Goal: Information Seeking & Learning: Learn about a topic

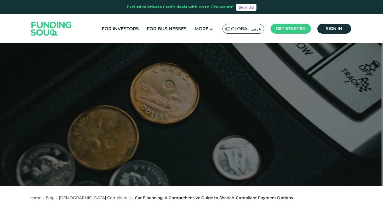
click at [239, 32] on div "Global عربي" at bounding box center [243, 29] width 42 height 10
click at [241, 27] on span "Global عربي" at bounding box center [246, 29] width 30 height 6
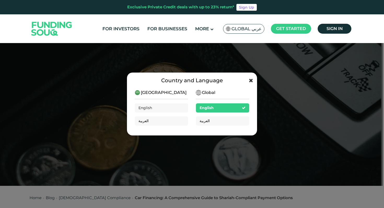
click at [252, 79] on icon at bounding box center [251, 80] width 4 height 5
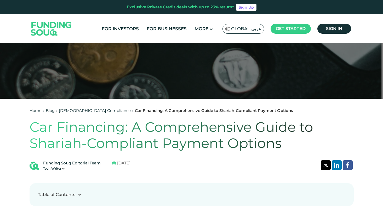
scroll to position [50, 0]
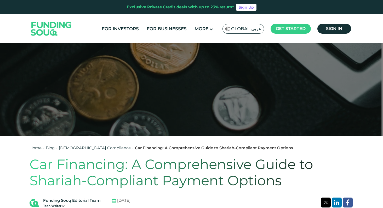
click at [243, 30] on span "Global عربي" at bounding box center [246, 29] width 30 height 6
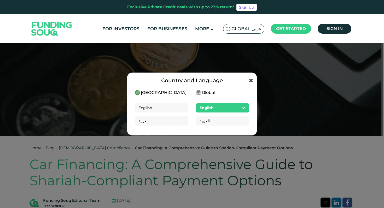
click at [243, 30] on span "Global عربي" at bounding box center [246, 29] width 30 height 6
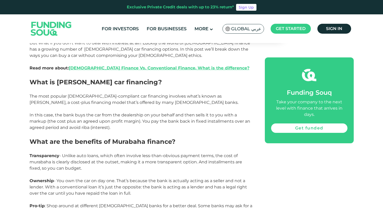
scroll to position [287, 0]
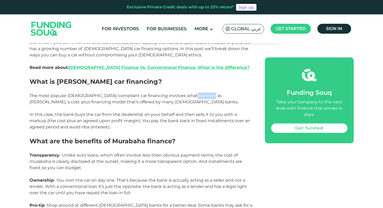
drag, startPoint x: 187, startPoint y: 98, endPoint x: 208, endPoint y: 101, distance: 21.0
click at [208, 101] on p "The most popular [DEMOGRAPHIC_DATA]-compliant car financing involves what’s kno…" at bounding box center [141, 99] width 223 height 13
copy span "Murabaha"
